Goal: Transaction & Acquisition: Obtain resource

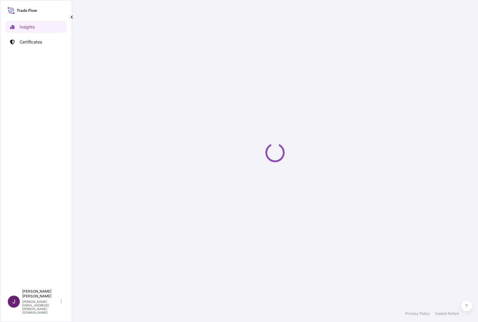
select select "2025"
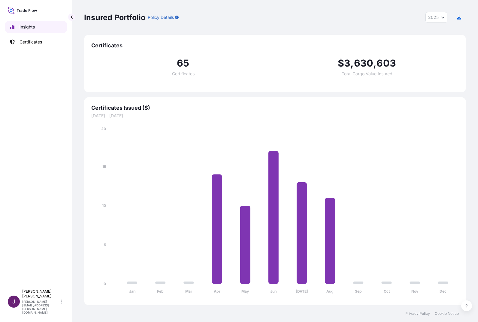
click at [29, 25] on p "Insights" at bounding box center [26, 27] width 15 height 6
click at [30, 43] on p "Certificates" at bounding box center [30, 42] width 22 height 6
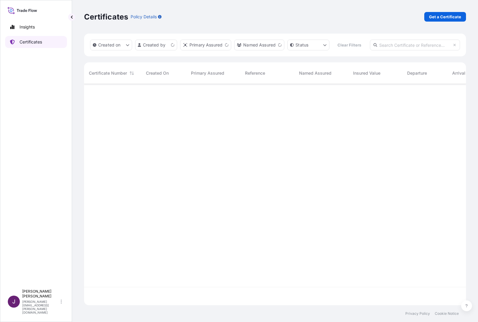
scroll to position [206, 377]
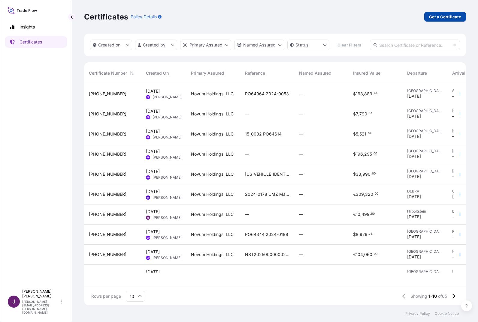
click at [459, 18] on p "Get a Certificate" at bounding box center [445, 17] width 32 height 6
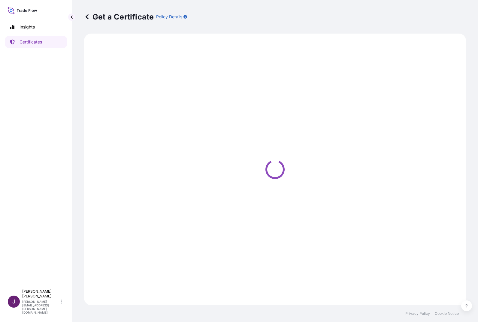
select select "Ocean Vessel"
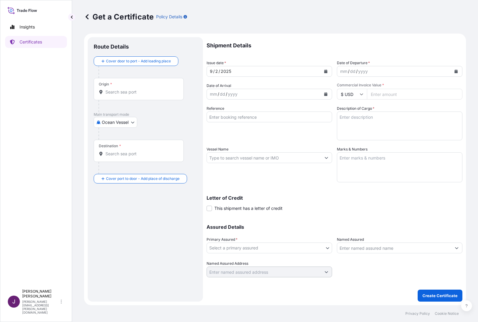
click at [134, 97] on div "Origin *" at bounding box center [139, 89] width 90 height 22
click at [134, 95] on input "Origin *" at bounding box center [140, 92] width 71 height 6
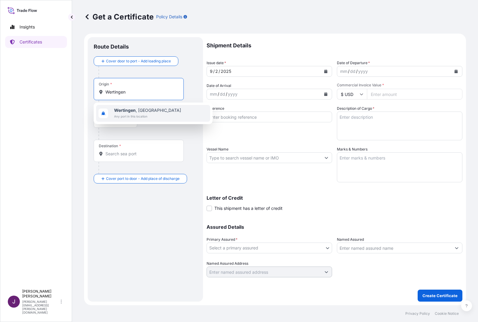
click at [133, 108] on b "Wertingen" at bounding box center [125, 110] width 22 height 5
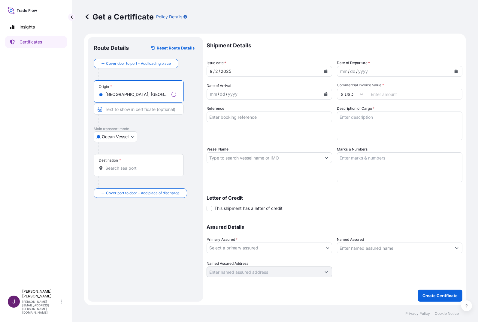
type input "[GEOGRAPHIC_DATA], [GEOGRAPHIC_DATA]"
click at [127, 136] on body "1 option available. Insights Certificates J [PERSON_NAME] [PERSON_NAME][EMAIL_A…" at bounding box center [239, 161] width 478 height 322
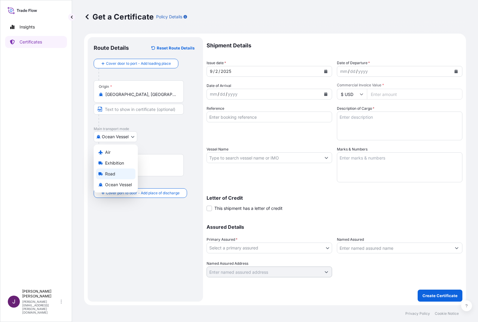
click at [117, 173] on div "Road" at bounding box center [115, 174] width 39 height 11
select select "Road"
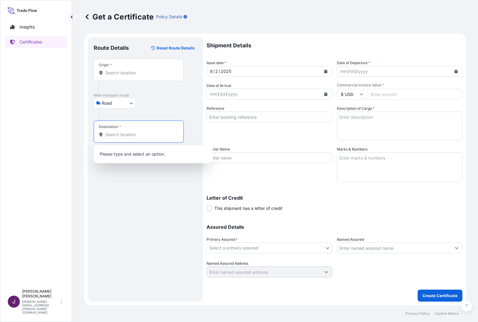
click at [127, 136] on input "Destination *" at bounding box center [140, 135] width 71 height 6
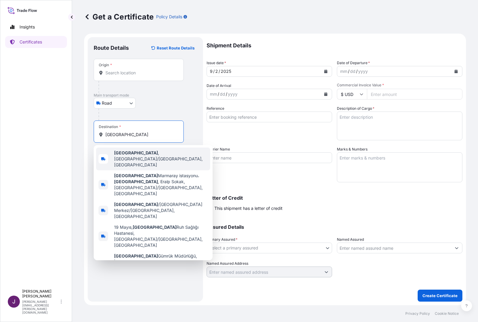
click at [145, 153] on span "[GEOGRAPHIC_DATA] , [GEOGRAPHIC_DATA]/[GEOGRAPHIC_DATA], [GEOGRAPHIC_DATA]" at bounding box center [161, 159] width 94 height 18
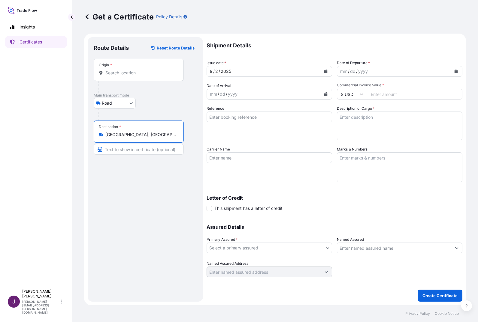
type input "[GEOGRAPHIC_DATA], [GEOGRAPHIC_DATA]/[GEOGRAPHIC_DATA], [GEOGRAPHIC_DATA]"
click at [347, 69] on div "mm" at bounding box center [343, 71] width 8 height 7
click at [463, 69] on form "Route Details Reset Route Details Place of loading Road / Inland Road / Inland …" at bounding box center [275, 170] width 382 height 272
click at [454, 71] on icon "Calendar" at bounding box center [455, 72] width 3 height 4
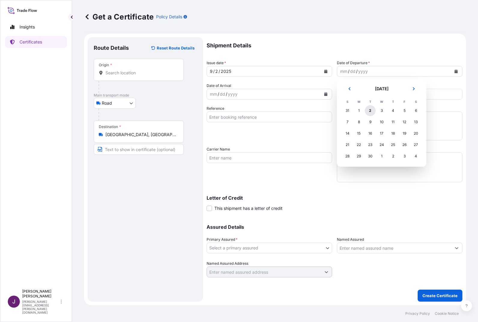
click at [371, 111] on div "2" at bounding box center [369, 110] width 11 height 11
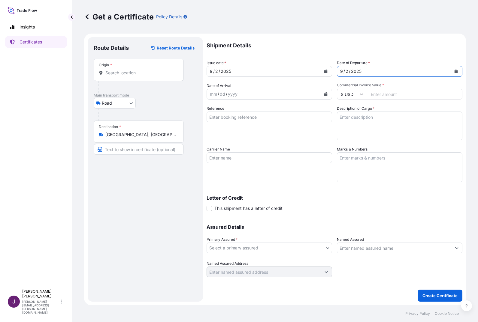
click at [322, 94] on button "Calendar" at bounding box center [326, 94] width 10 height 10
click at [358, 94] on input "$ USD" at bounding box center [352, 94] width 30 height 11
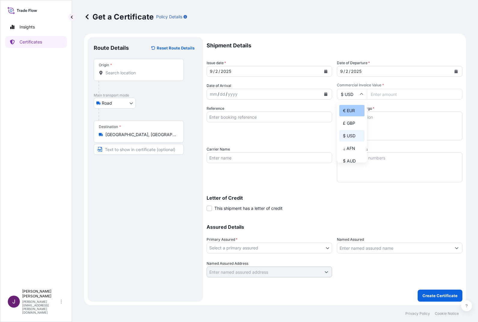
click at [350, 110] on div "€ EUR" at bounding box center [351, 110] width 25 height 11
type input "€ EUR"
click at [380, 94] on input "Commercial Invoice Value *" at bounding box center [414, 94] width 95 height 11
type input "25757.32"
click at [393, 127] on textarea "Description of Cargo *" at bounding box center [399, 126] width 125 height 29
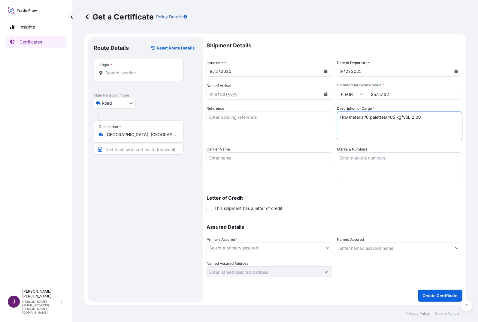
type textarea "FRG material/6 palettes/405 kg/Vol.12,06"
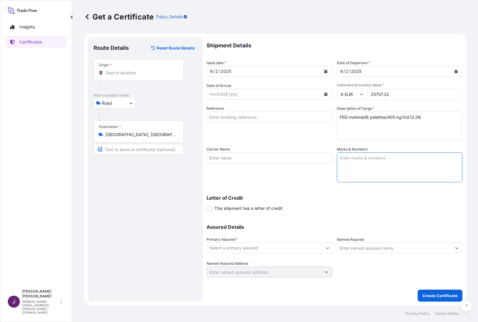
click at [404, 176] on textarea "Marks & Numbers" at bounding box center [399, 167] width 125 height 30
type textarea "2024-6117-2025-111 B35 Solarium"
click at [295, 239] on div "Primary Assured * Select a primary assured" at bounding box center [268, 245] width 125 height 17
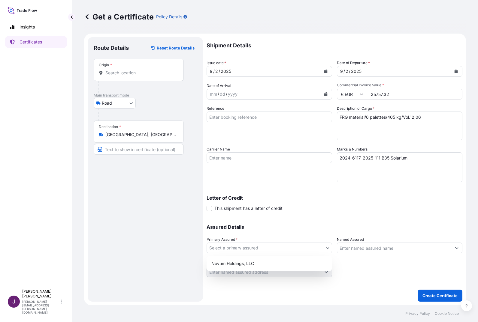
click at [293, 248] on body "Insights Certificates J [PERSON_NAME] [PERSON_NAME][EMAIL_ADDRESS][PERSON_NAME]…" at bounding box center [239, 161] width 478 height 322
click at [243, 260] on div "Novum Holdings, LLC" at bounding box center [269, 263] width 121 height 11
select select "31540"
click at [435, 292] on button "Create Certificate" at bounding box center [439, 296] width 45 height 12
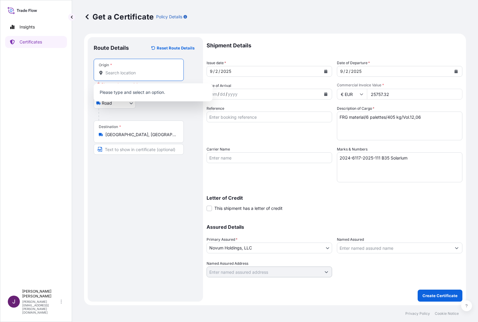
click at [137, 70] on input "Origin * Please select an origin" at bounding box center [140, 73] width 71 height 6
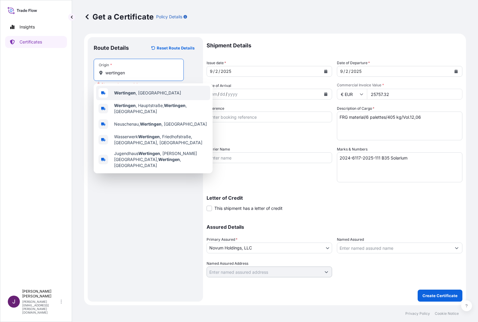
click at [135, 92] on b "Wertingen" at bounding box center [125, 92] width 22 height 5
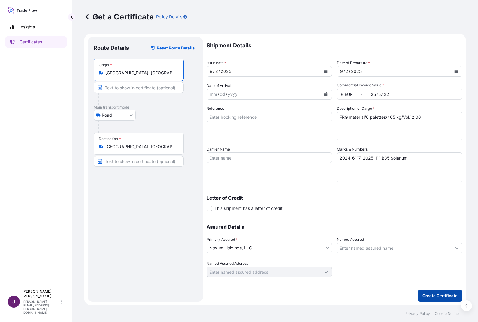
type input "[GEOGRAPHIC_DATA], [GEOGRAPHIC_DATA]"
click at [438, 294] on p "Create Certificate" at bounding box center [439, 296] width 35 height 6
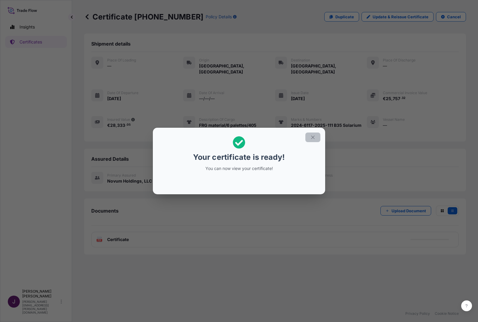
click at [314, 139] on icon "button" at bounding box center [312, 137] width 3 height 3
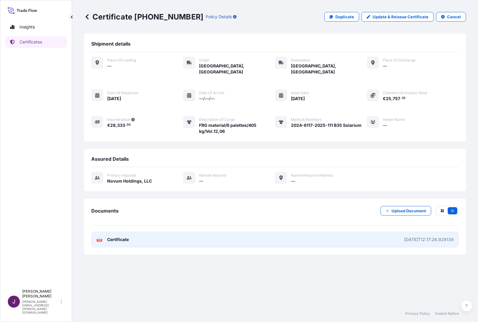
click at [364, 232] on link "PDF Certificate [DATE]T12:17:26.929138" at bounding box center [274, 240] width 367 height 16
